Goal: Information Seeking & Learning: Stay updated

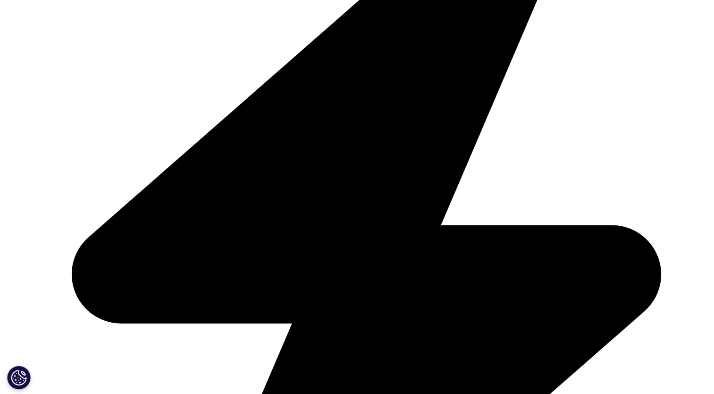
scroll to position [661, 0]
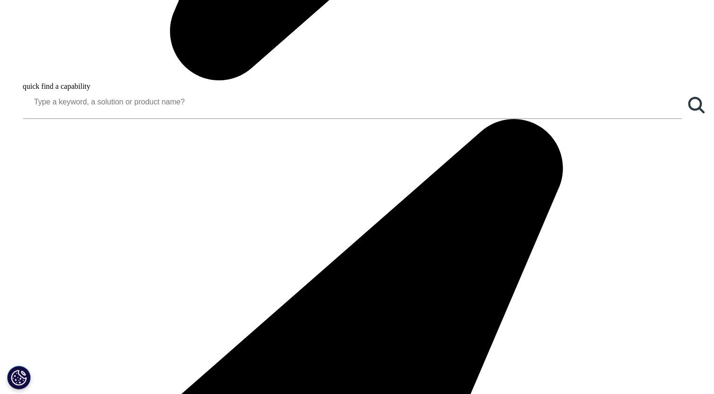
scroll to position [1165, 0]
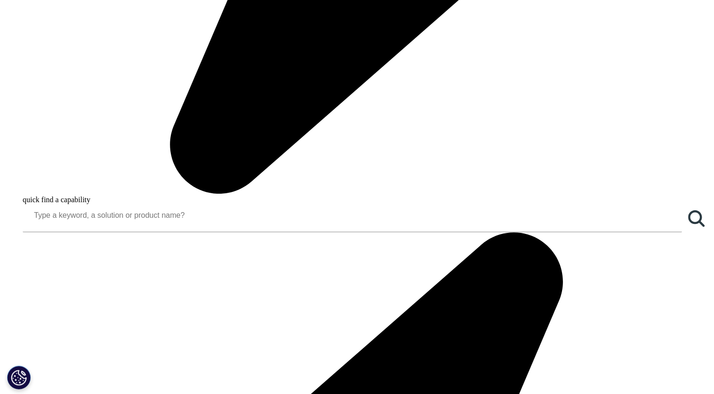
scroll to position [1071, 0]
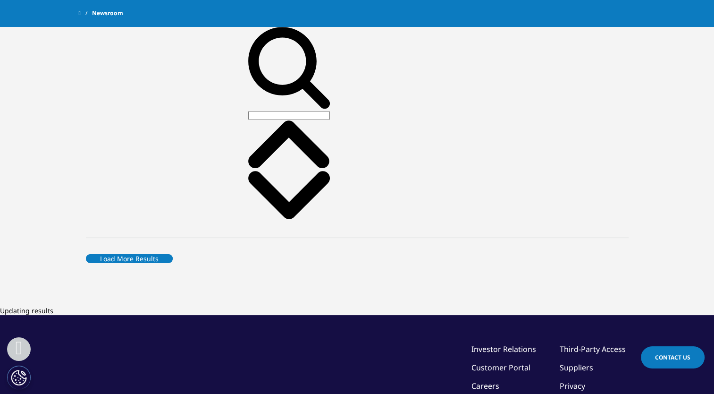
scroll to position [614, 0]
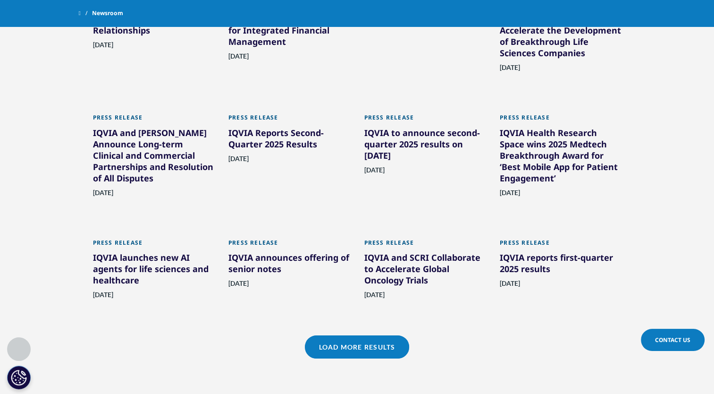
click at [398, 339] on link "Load More Results" at bounding box center [357, 346] width 104 height 23
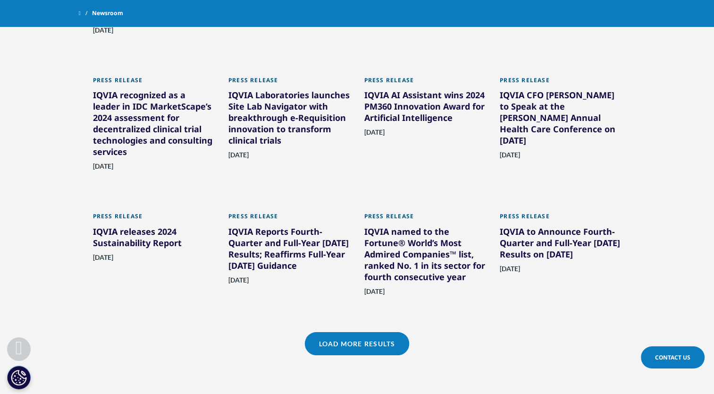
scroll to position [991, 0]
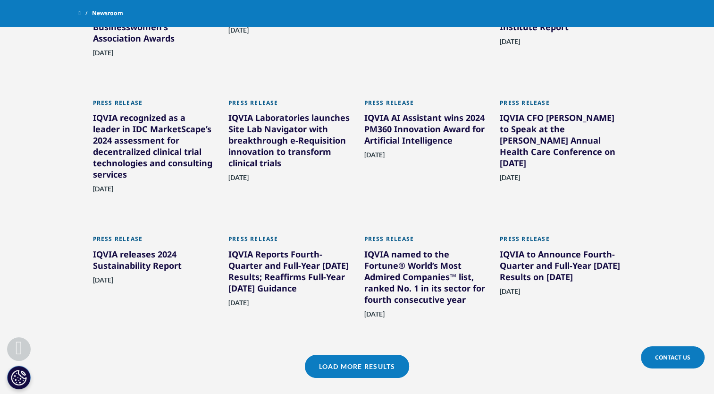
drag, startPoint x: 591, startPoint y: 265, endPoint x: 529, endPoint y: 252, distance: 63.7
click at [529, 252] on div "IQVIA to Announce Fourth-Quarter and Full-Year [DATE] Results on [DATE]" at bounding box center [561, 267] width 122 height 38
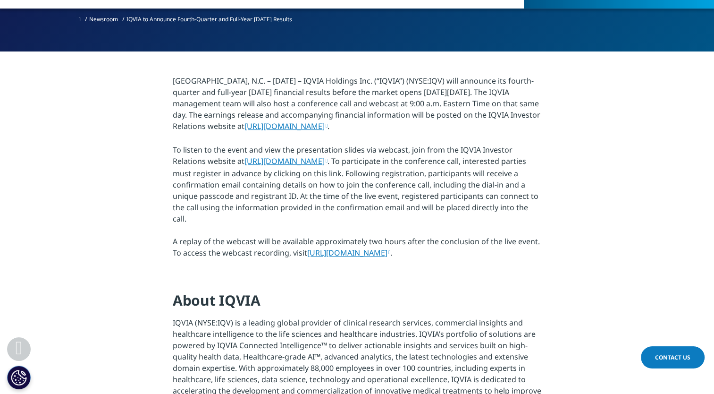
drag, startPoint x: 342, startPoint y: 148, endPoint x: 419, endPoint y: 160, distance: 77.3
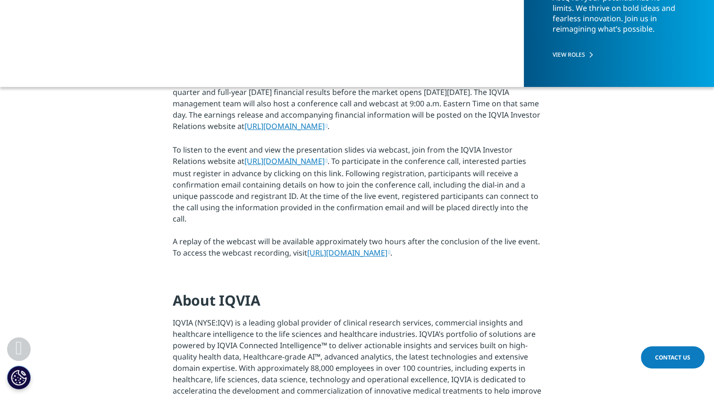
click at [419, 160] on p "RESEARCH TRIANGLE PARK, N.C. – January 21, 2025 – IQVIA Holdings Inc. (“IQVIA”)…" at bounding box center [357, 170] width 369 height 190
drag, startPoint x: 419, startPoint y: 160, endPoint x: 497, endPoint y: 161, distance: 77.9
click at [497, 161] on p "RESEARCH TRIANGLE PARK, N.C. – January 21, 2025 – IQVIA Holdings Inc. (“IQVIA”)…" at bounding box center [357, 170] width 369 height 190
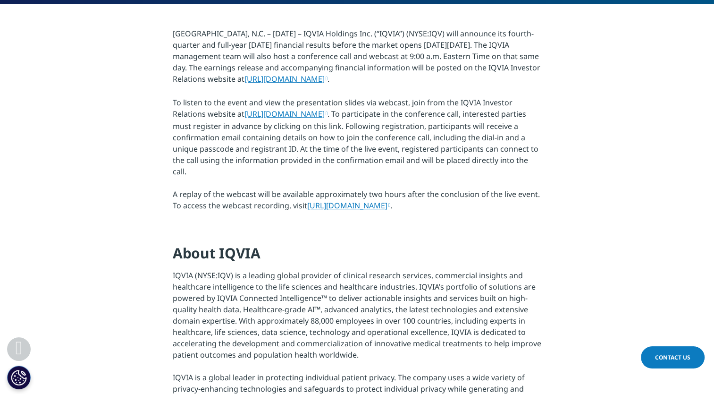
scroll to position [236, 0]
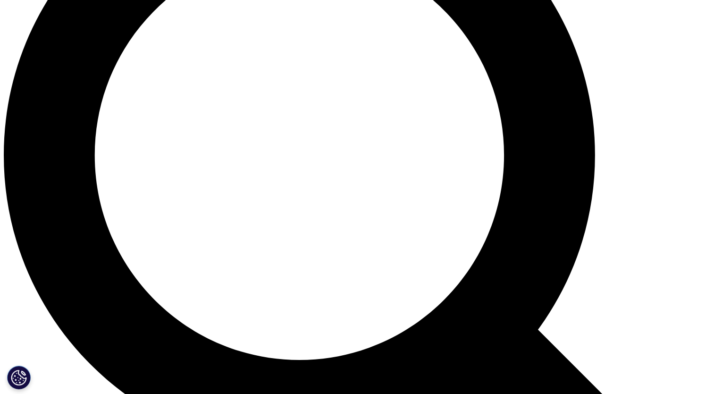
scroll to position [627, 0]
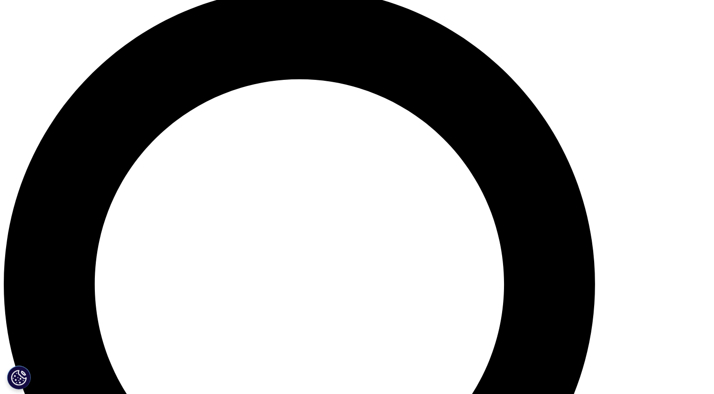
scroll to position [863, 0]
